Goal: Information Seeking & Learning: Learn about a topic

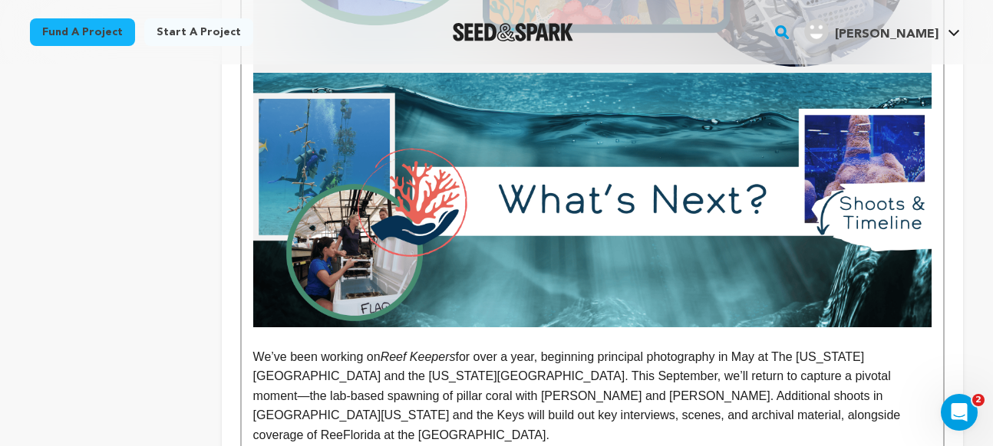
scroll to position [3018, 0]
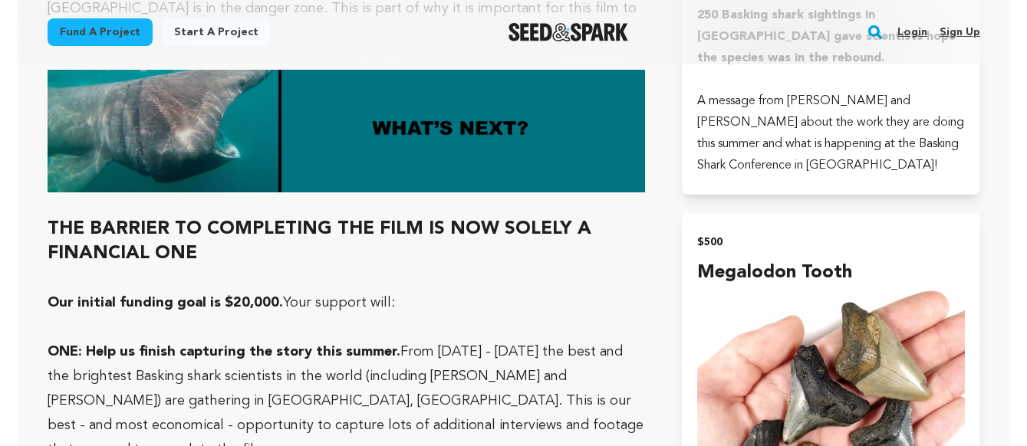
scroll to position [4252, 0]
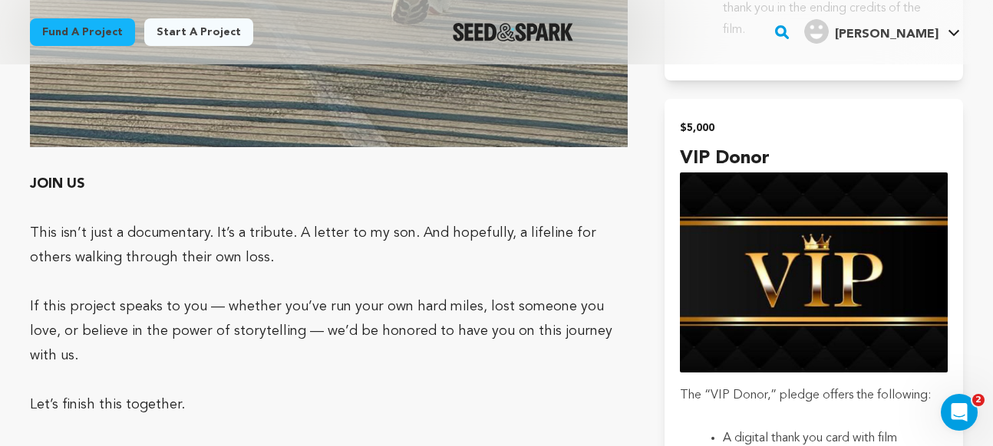
scroll to position [3283, 0]
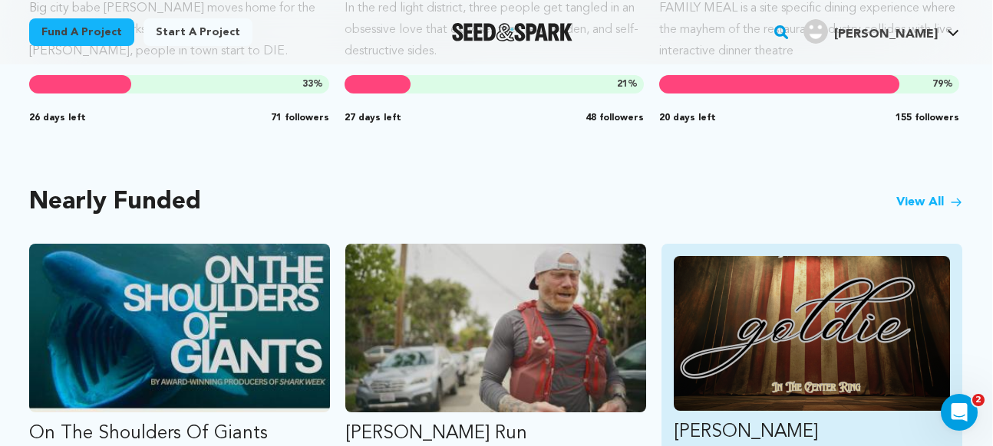
scroll to position [1159, 1]
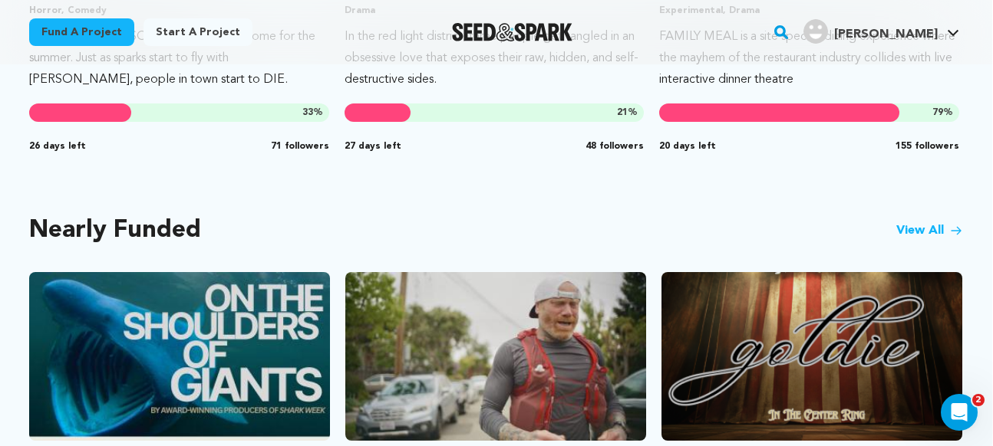
click at [918, 226] on link "View All" at bounding box center [929, 231] width 66 height 18
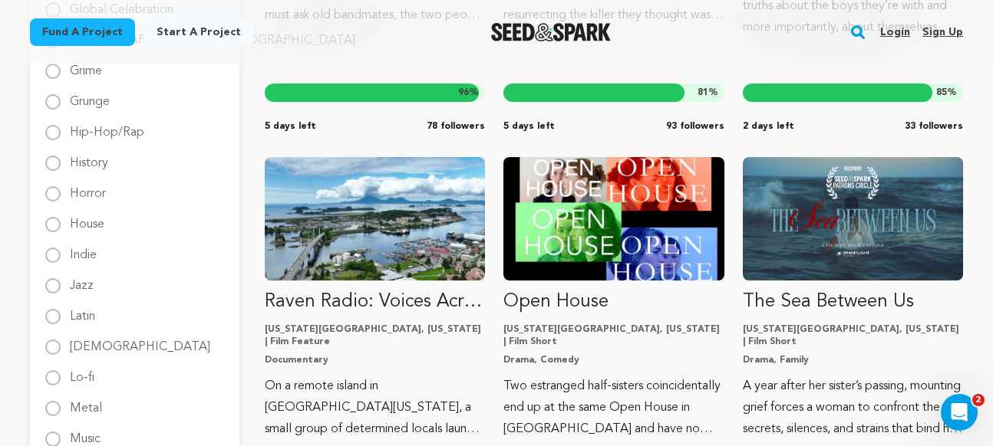
scroll to position [1358, 0]
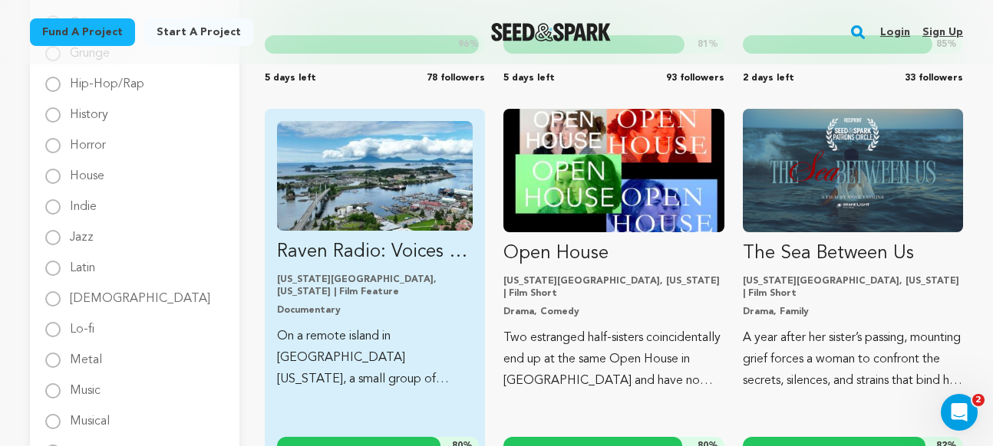
click at [427, 193] on img "Fund Raven Radio: Voices Across the Water" at bounding box center [375, 176] width 196 height 110
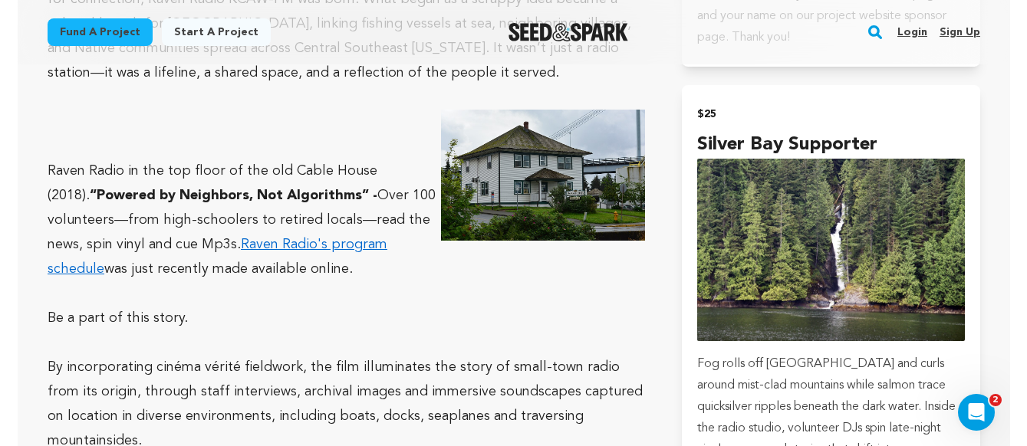
scroll to position [1374, 0]
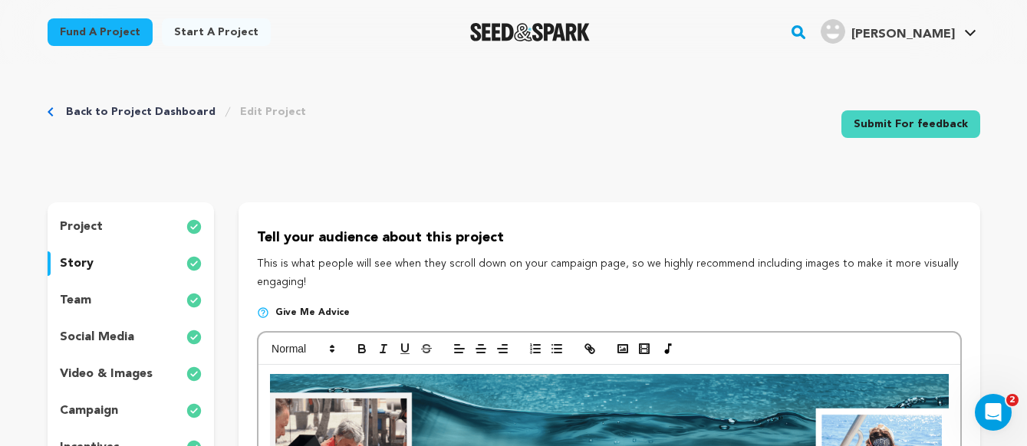
click at [85, 225] on p "project" at bounding box center [81, 227] width 43 height 18
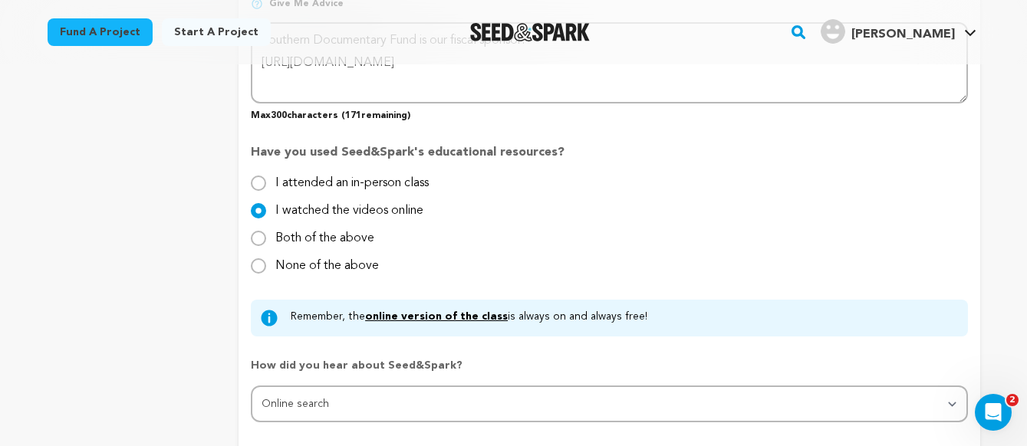
scroll to position [1474, 0]
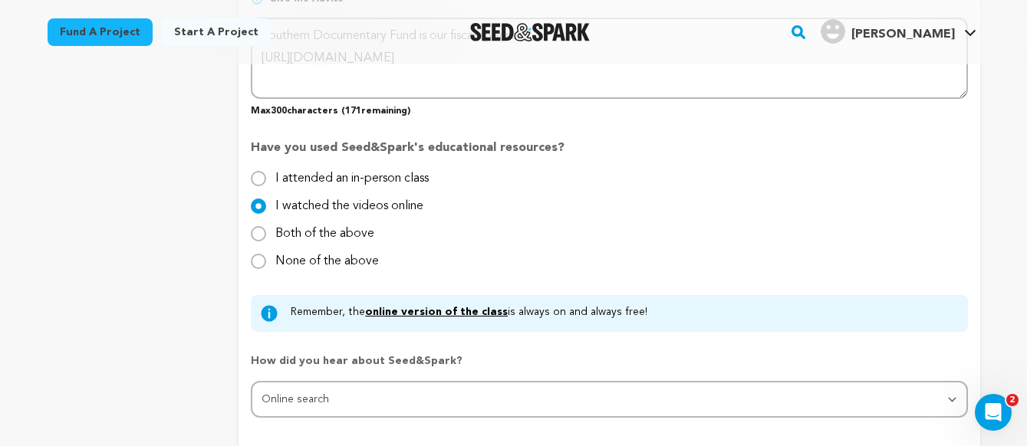
click at [421, 308] on link "online version of the class" at bounding box center [436, 312] width 143 height 11
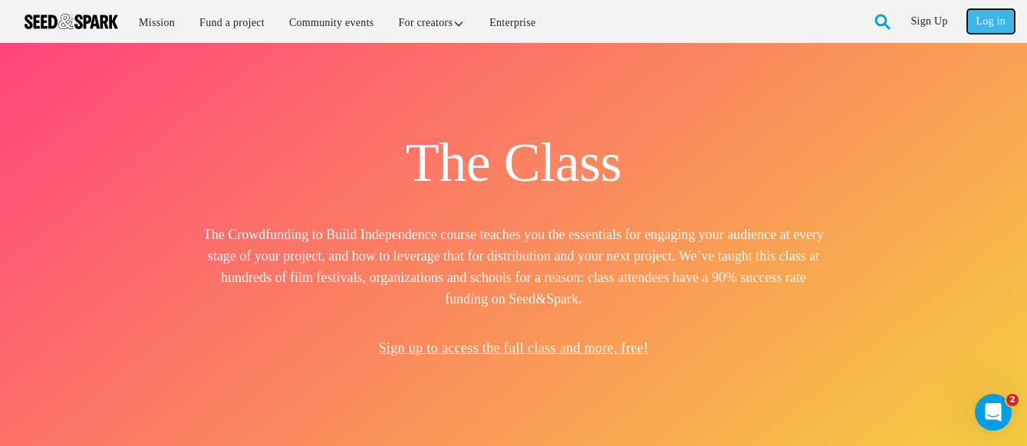
click at [984, 21] on link "Log in" at bounding box center [991, 21] width 48 height 25
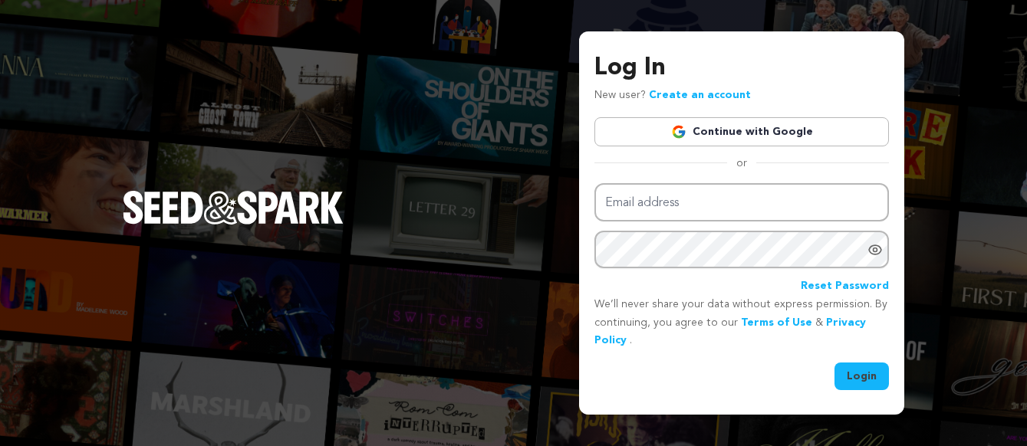
click at [641, 126] on link "Continue with Google" at bounding box center [742, 131] width 295 height 29
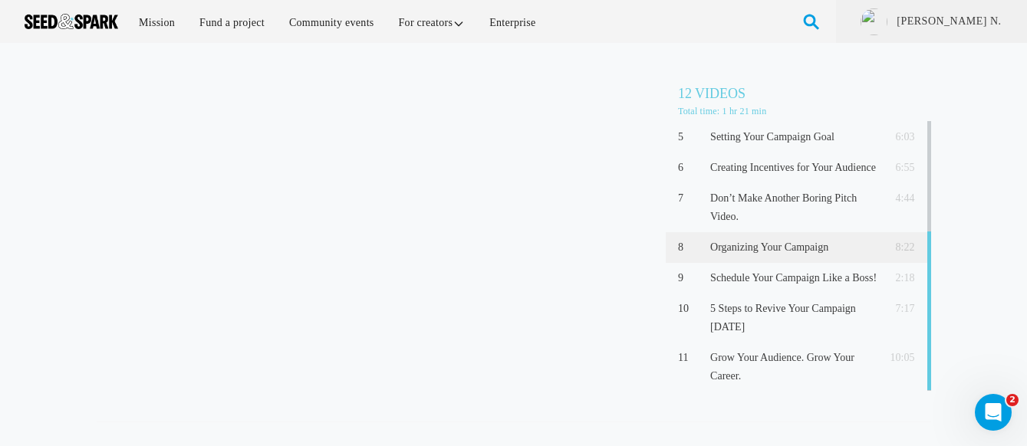
scroll to position [189, 0]
click at [787, 244] on p "Organizing Your Campaign" at bounding box center [793, 248] width 166 height 18
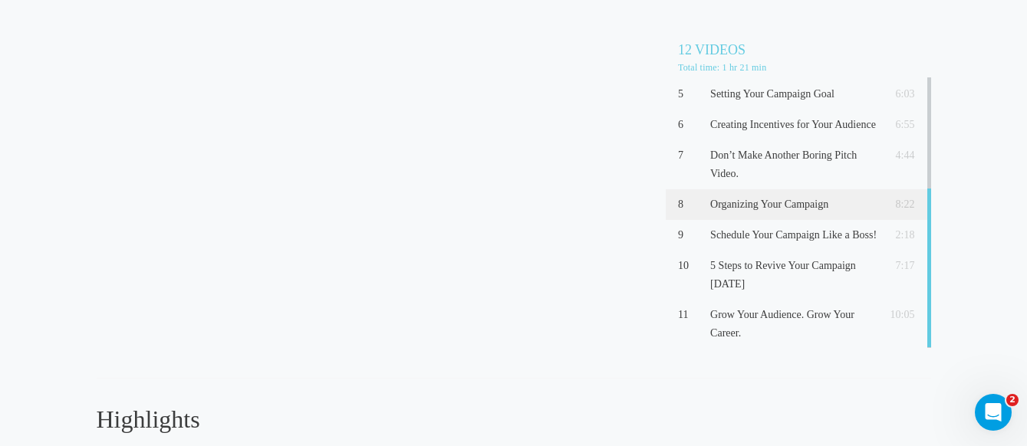
scroll to position [48, 0]
